Goal: Task Accomplishment & Management: Manage account settings

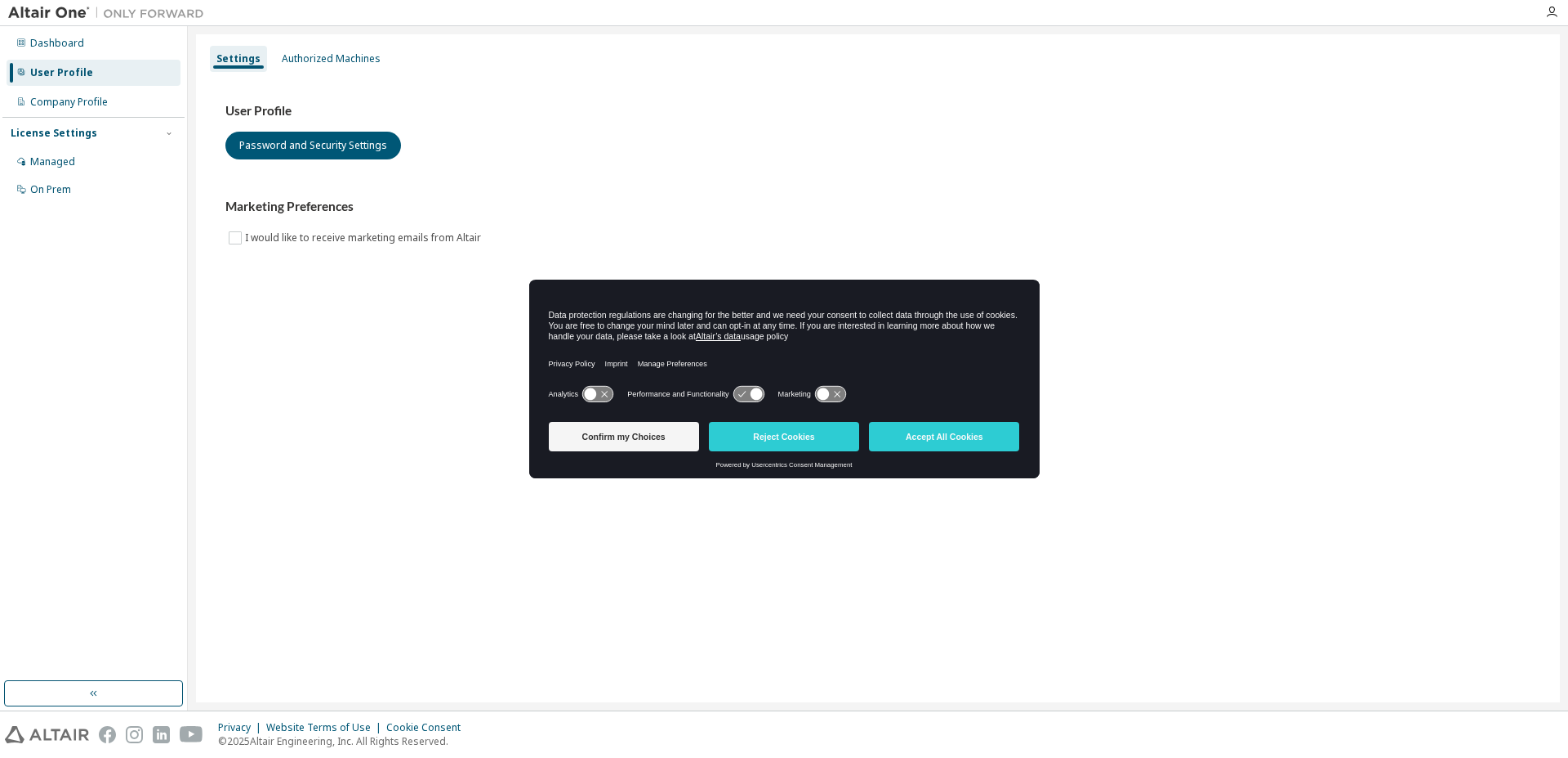
click at [371, 425] on div "Settings Authorized Machines User Profile Password and Security Settings Market…" at bounding box center [878, 367] width 1364 height 667
click at [308, 50] on div "Authorized Machines" at bounding box center [331, 59] width 112 height 26
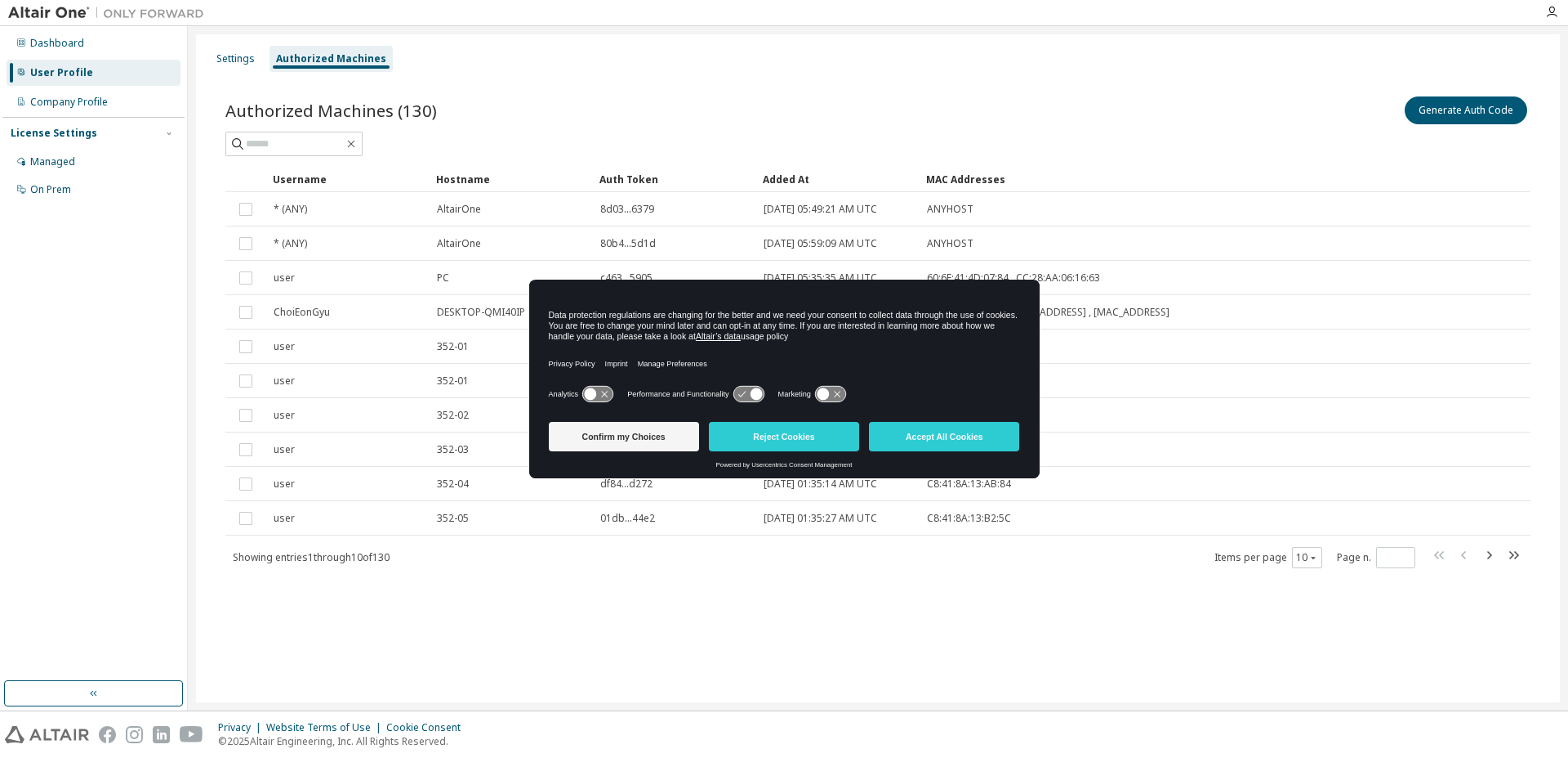
click at [757, 385] on icon at bounding box center [749, 393] width 32 height 17
click at [740, 398] on icon at bounding box center [748, 394] width 30 height 15
click at [654, 427] on button "Confirm my Choices" at bounding box center [624, 436] width 150 height 29
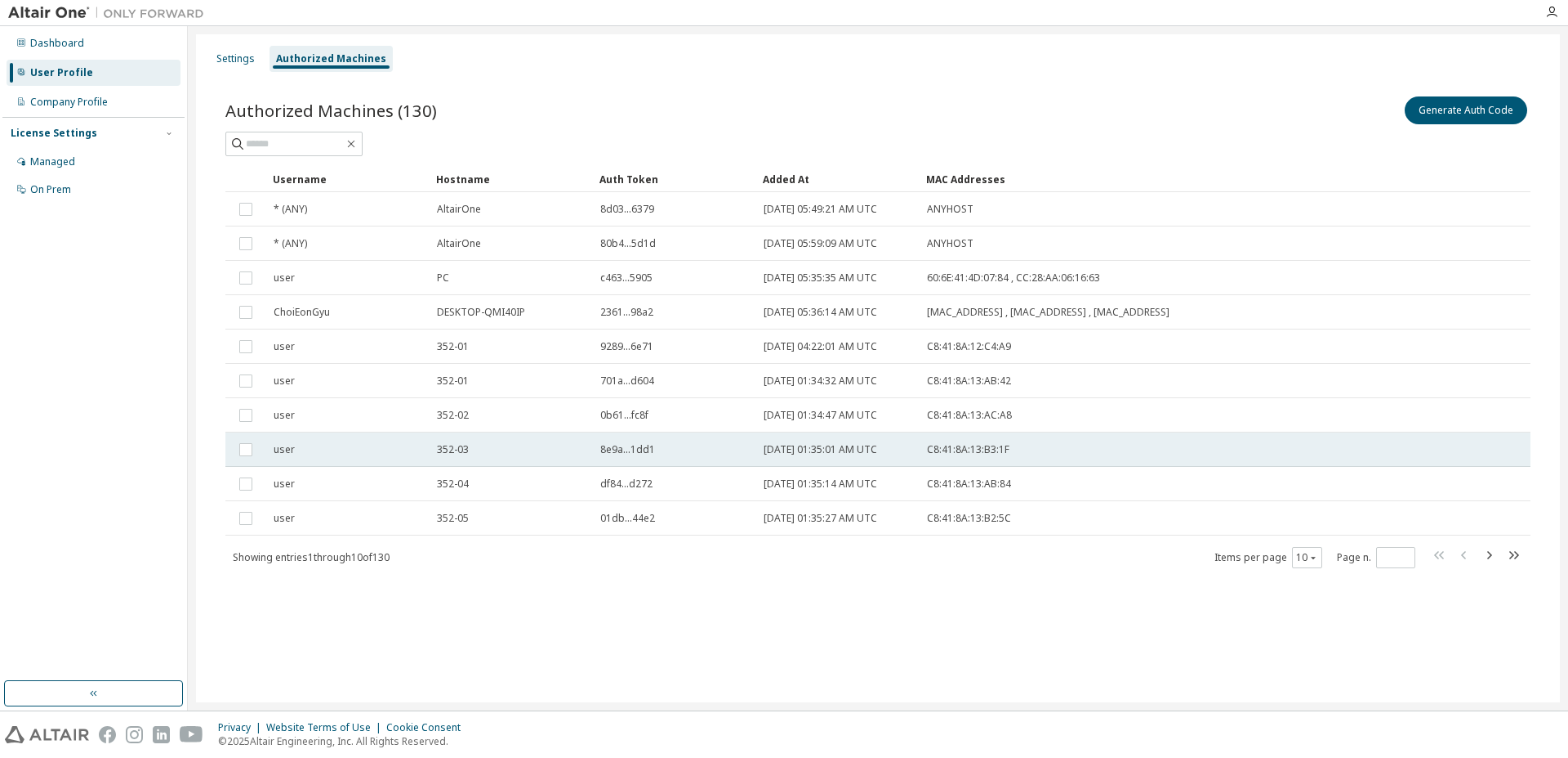
click at [656, 437] on td "8e9a...1dd1" at bounding box center [674, 450] width 163 height 34
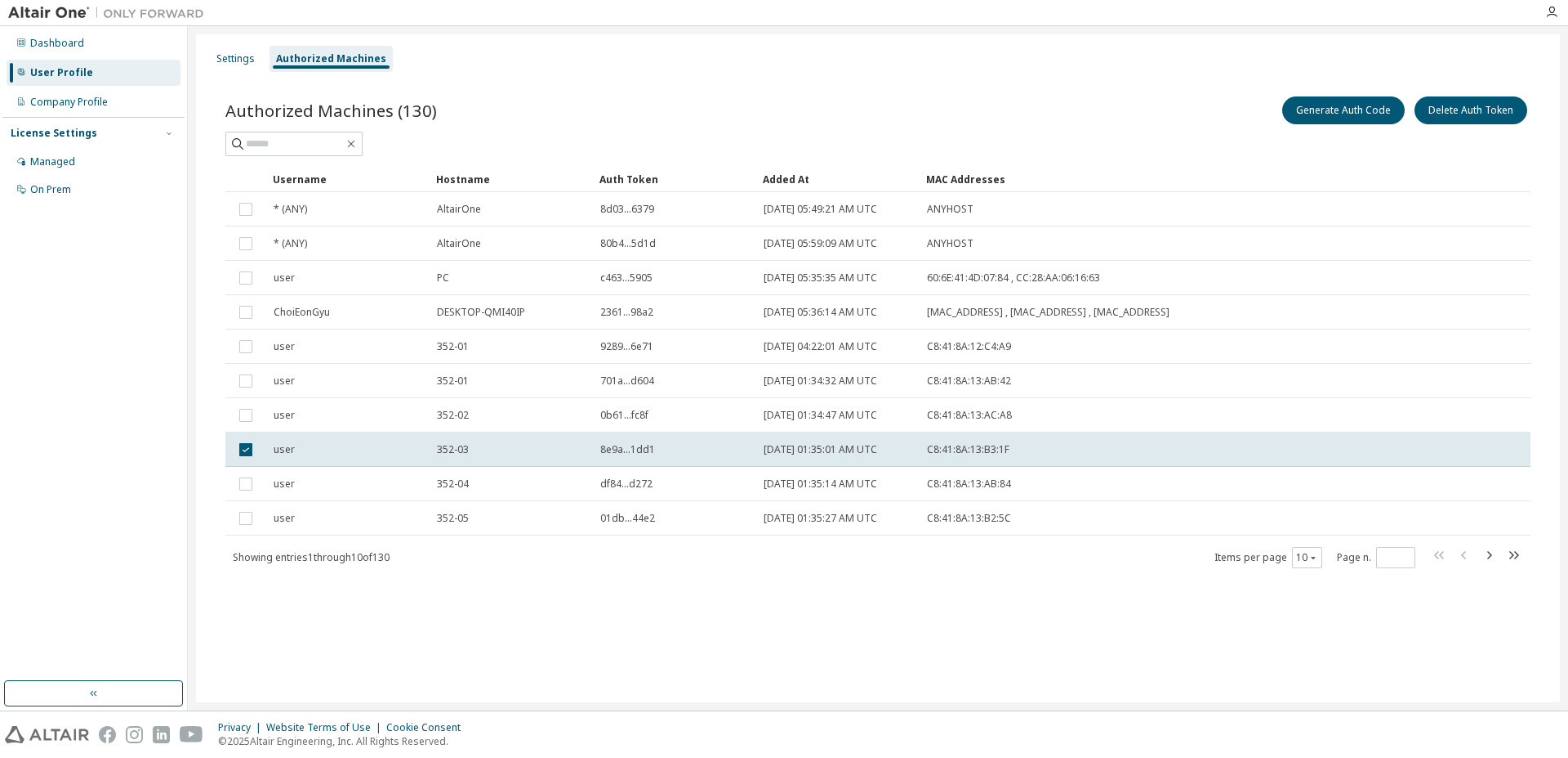
click at [1021, 133] on div at bounding box center [878, 144] width 1305 height 25
click at [1351, 120] on button "Generate Auth Code" at bounding box center [1343, 110] width 122 height 28
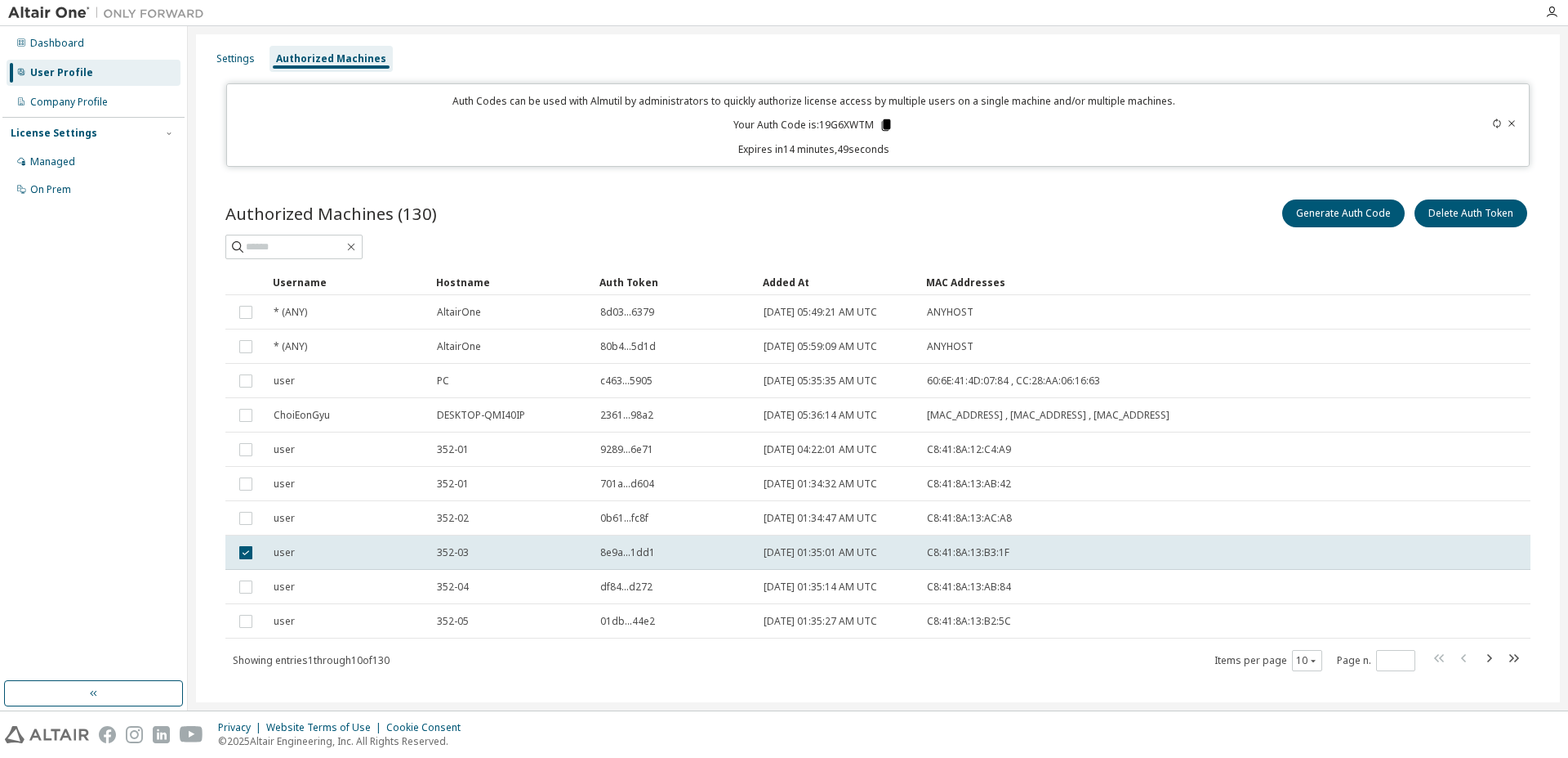
click at [882, 121] on icon at bounding box center [886, 125] width 9 height 11
